Goal: Use online tool/utility: Use online tool/utility

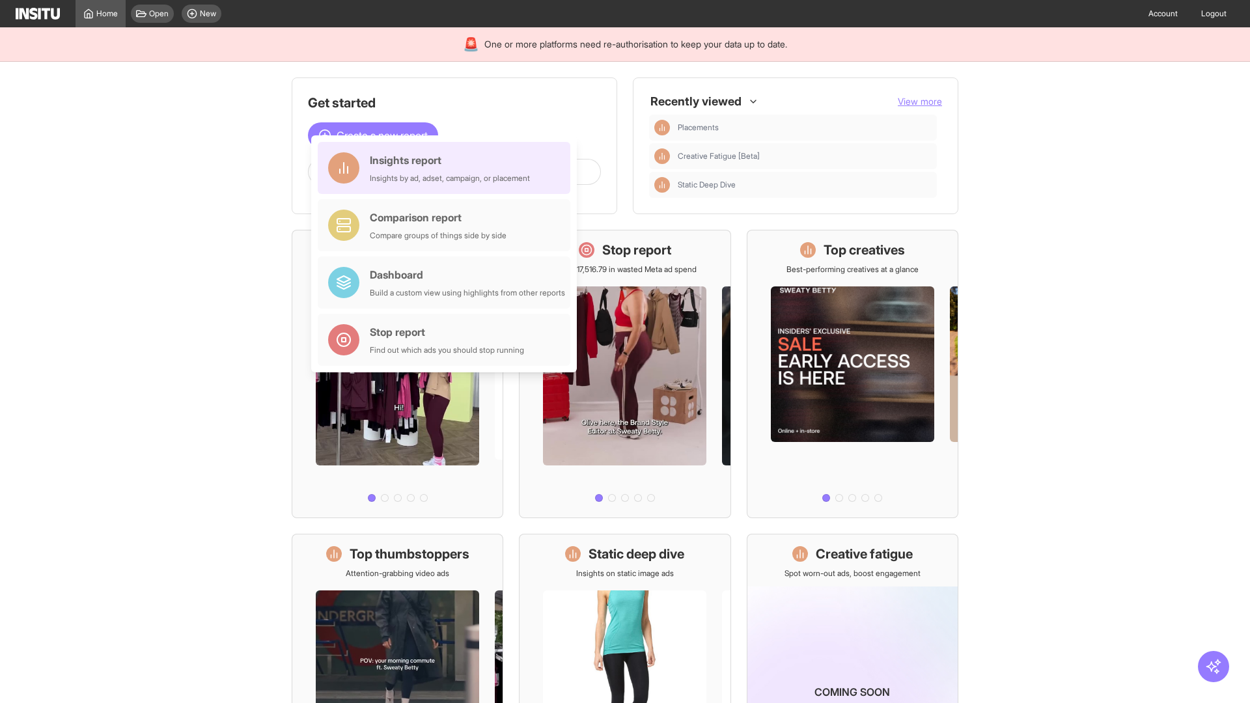
click at [447, 168] on div "Insights report Insights by ad, adset, campaign, or placement" at bounding box center [450, 167] width 160 height 31
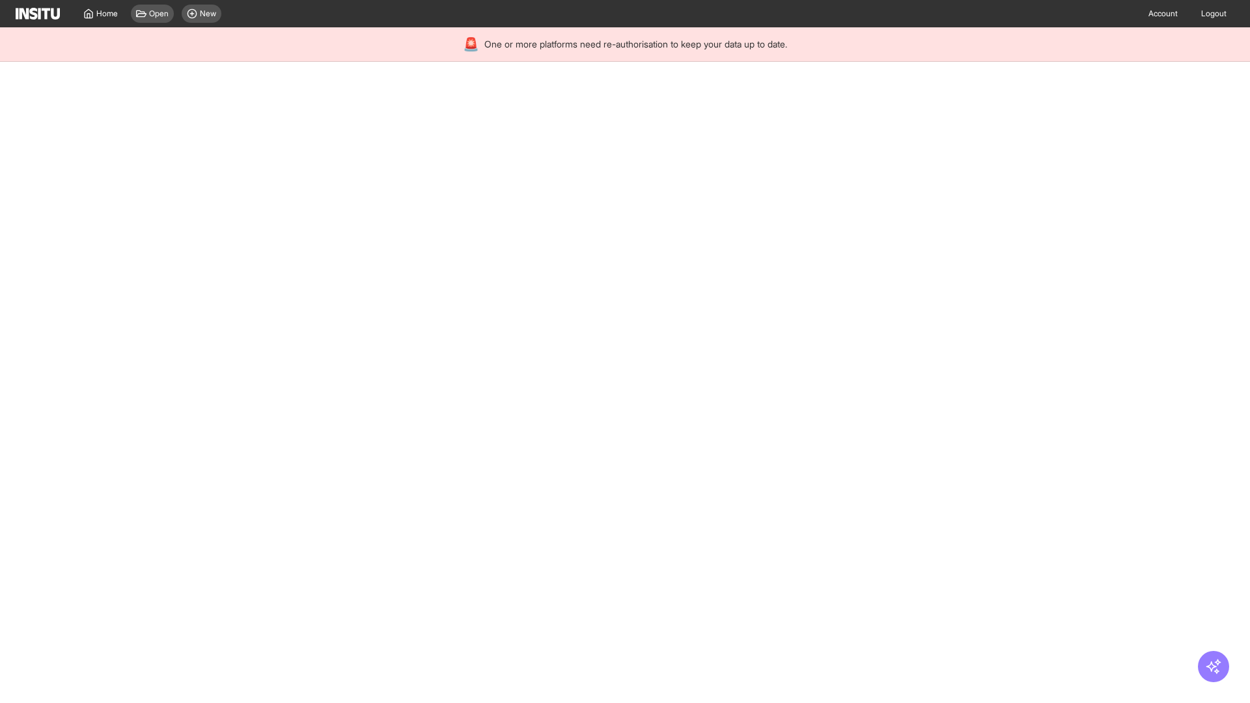
select select "**"
